Goal: Task Accomplishment & Management: Manage account settings

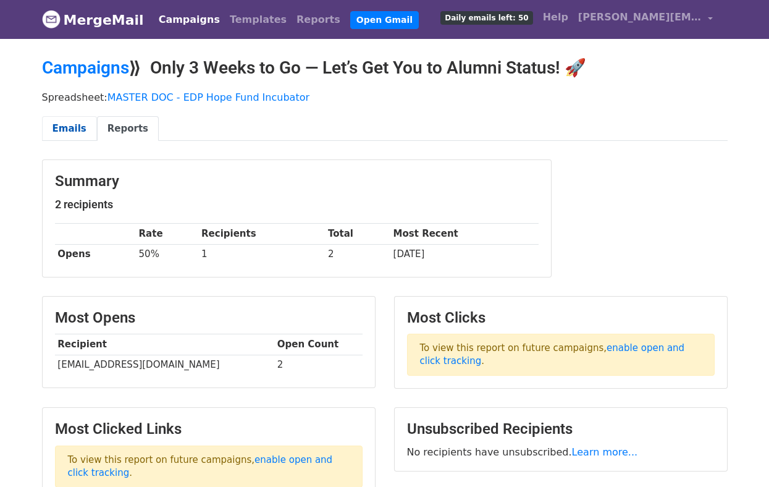
click at [57, 116] on link "Emails" at bounding box center [69, 128] width 55 height 25
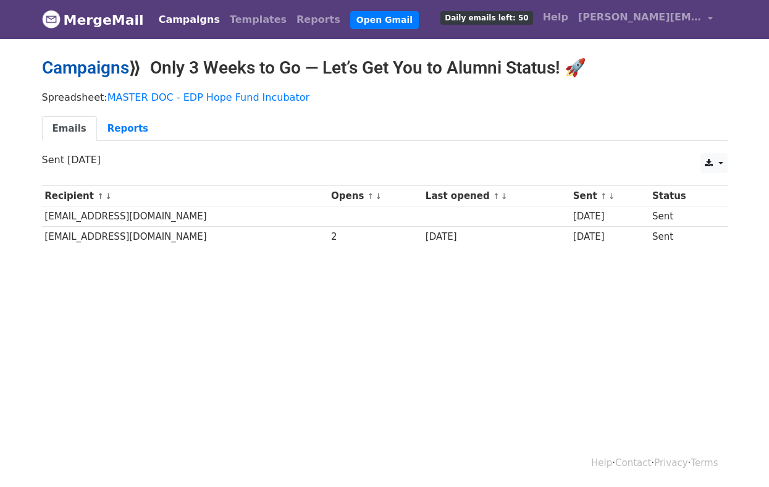
click at [103, 67] on link "Campaigns" at bounding box center [85, 67] width 87 height 20
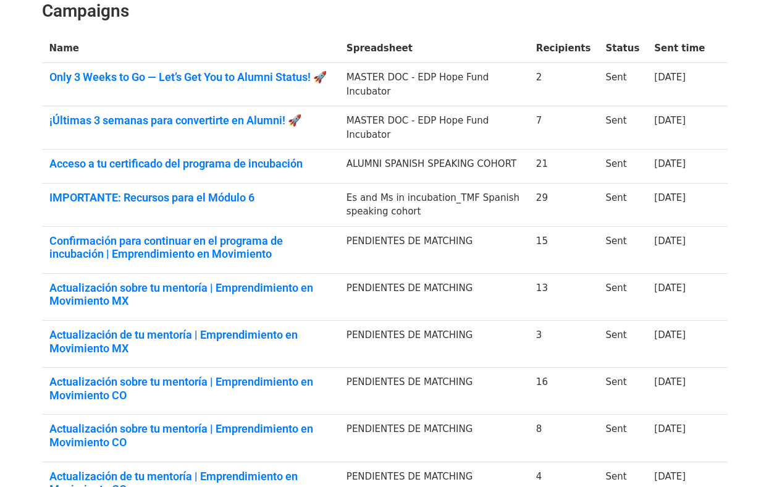
scroll to position [193, 0]
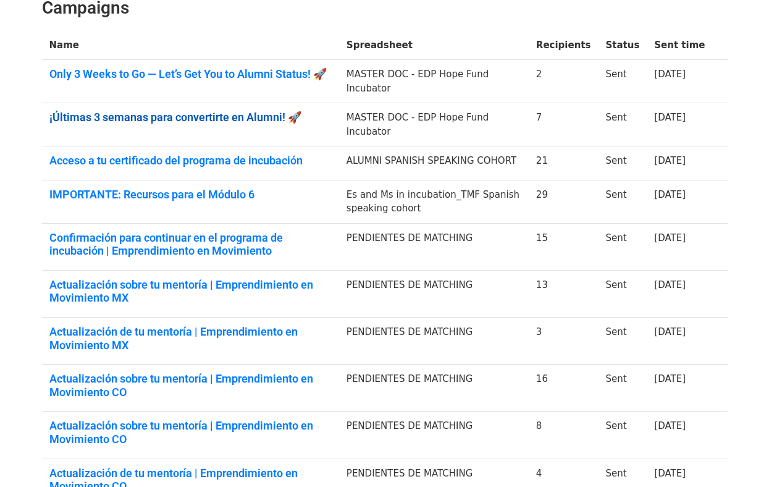
click at [256, 116] on link "¡Últimas 3 semanas para convertirte en Alumni! 🚀" at bounding box center [190, 118] width 282 height 14
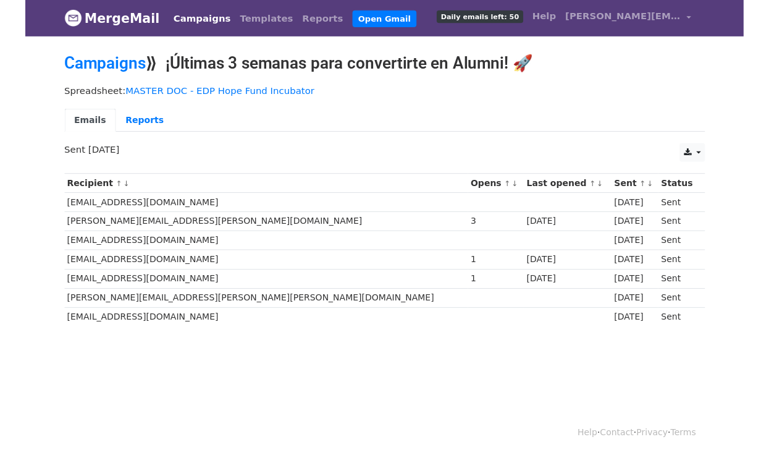
scroll to position [1, 0]
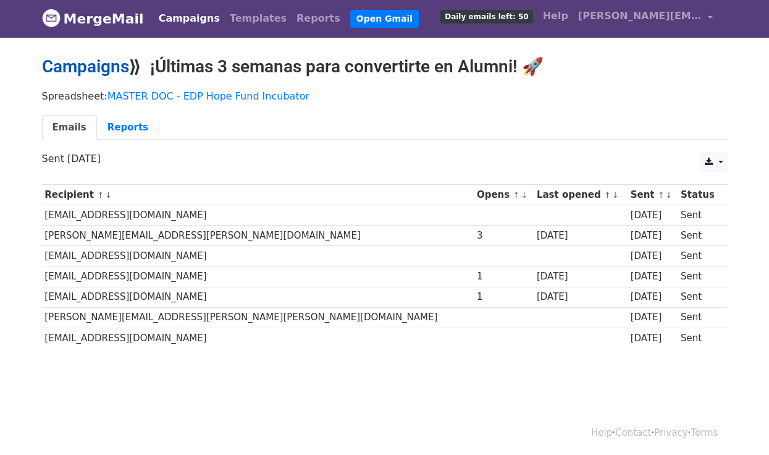
click at [106, 67] on link "Campaigns" at bounding box center [85, 66] width 87 height 20
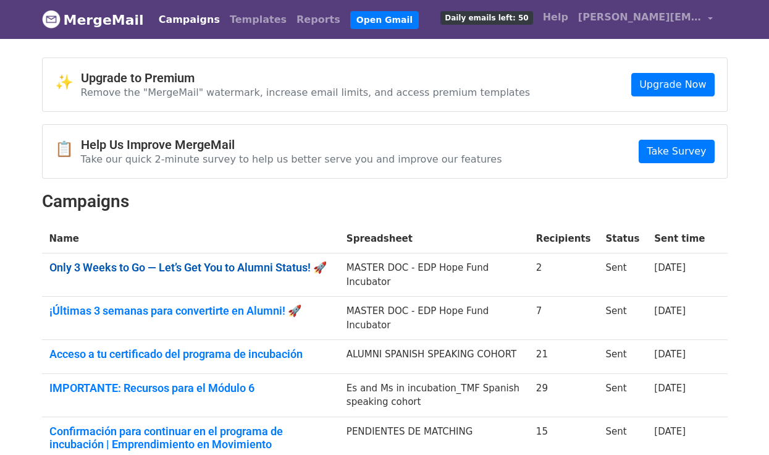
click at [172, 271] on link "Only 3 Weeks to Go — Let’s Get You to Alumni Status! 🚀" at bounding box center [190, 268] width 282 height 14
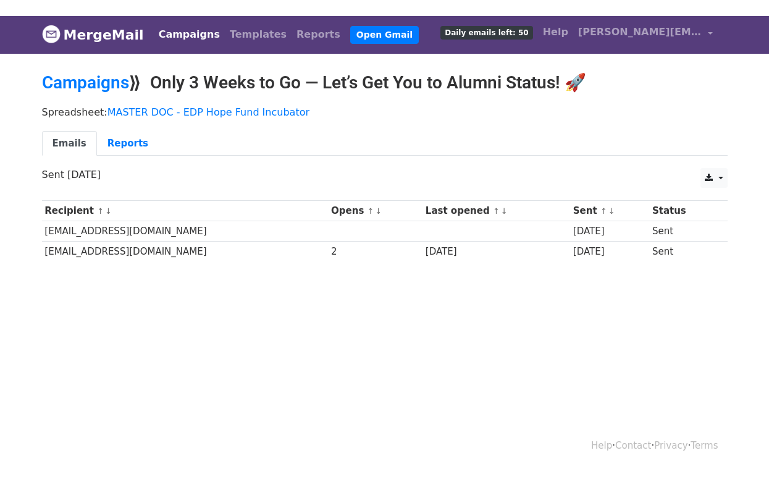
scroll to position [1, 0]
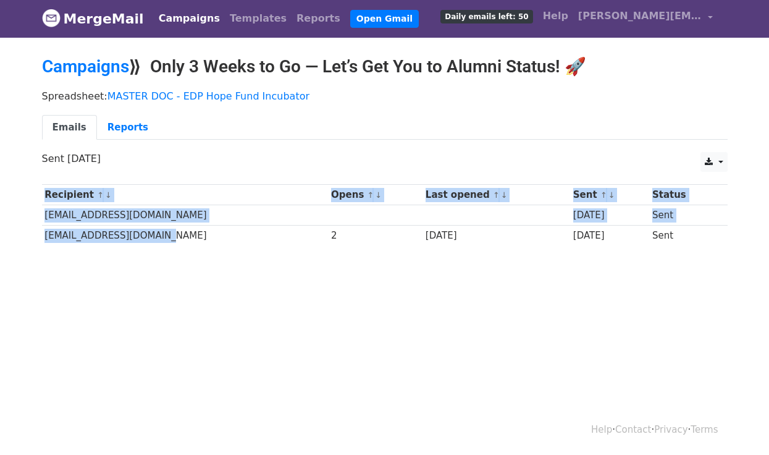
drag, startPoint x: 145, startPoint y: 243, endPoint x: 30, endPoint y: 242, distance: 115.0
click at [30, 242] on body "MergeMail Campaigns Templates Reports Open Gmail Daily emails left: 50 Help [PE…" at bounding box center [384, 152] width 769 height 306
